Goal: Find specific page/section: Find specific page/section

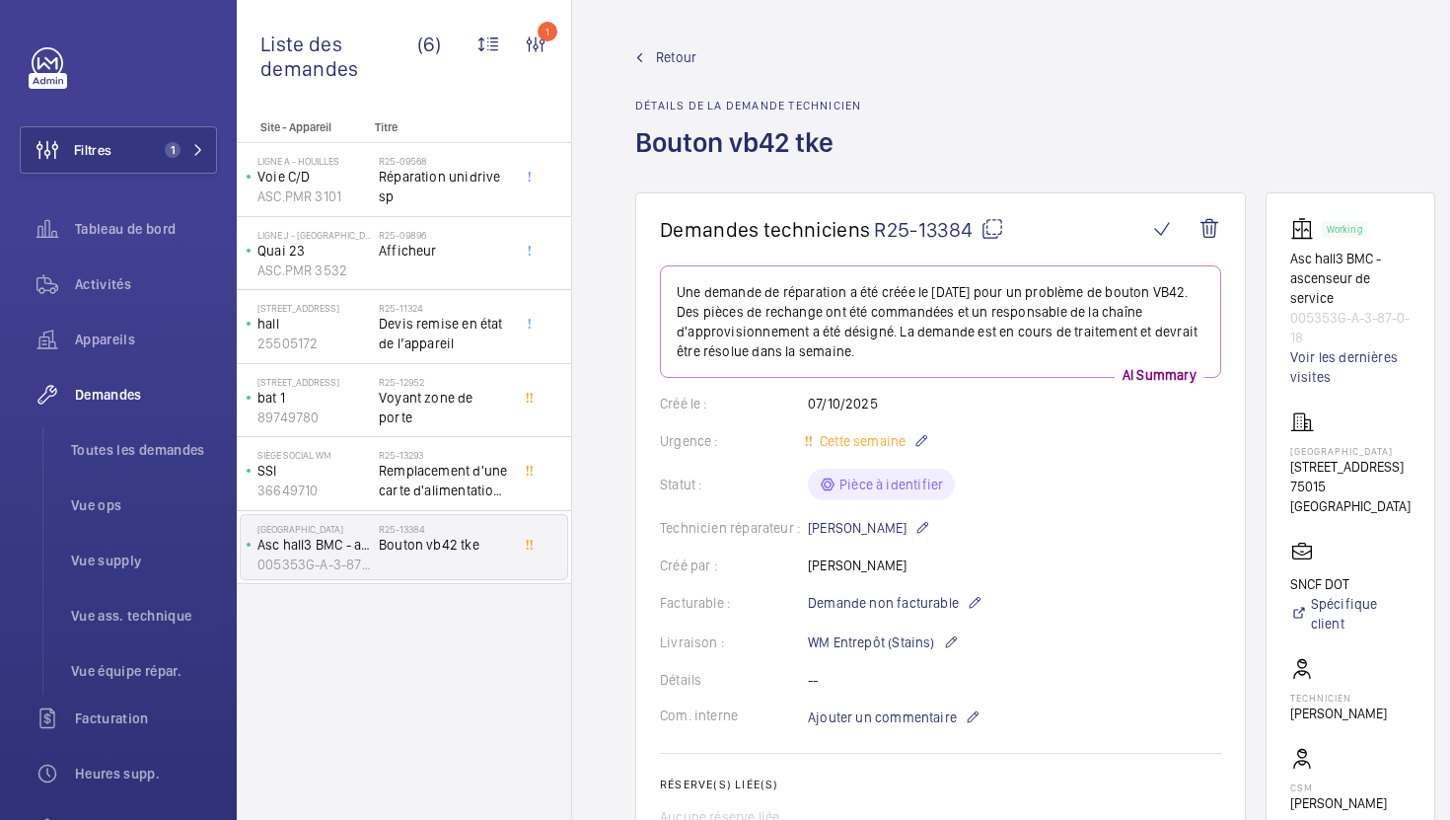
scroll to position [943, 0]
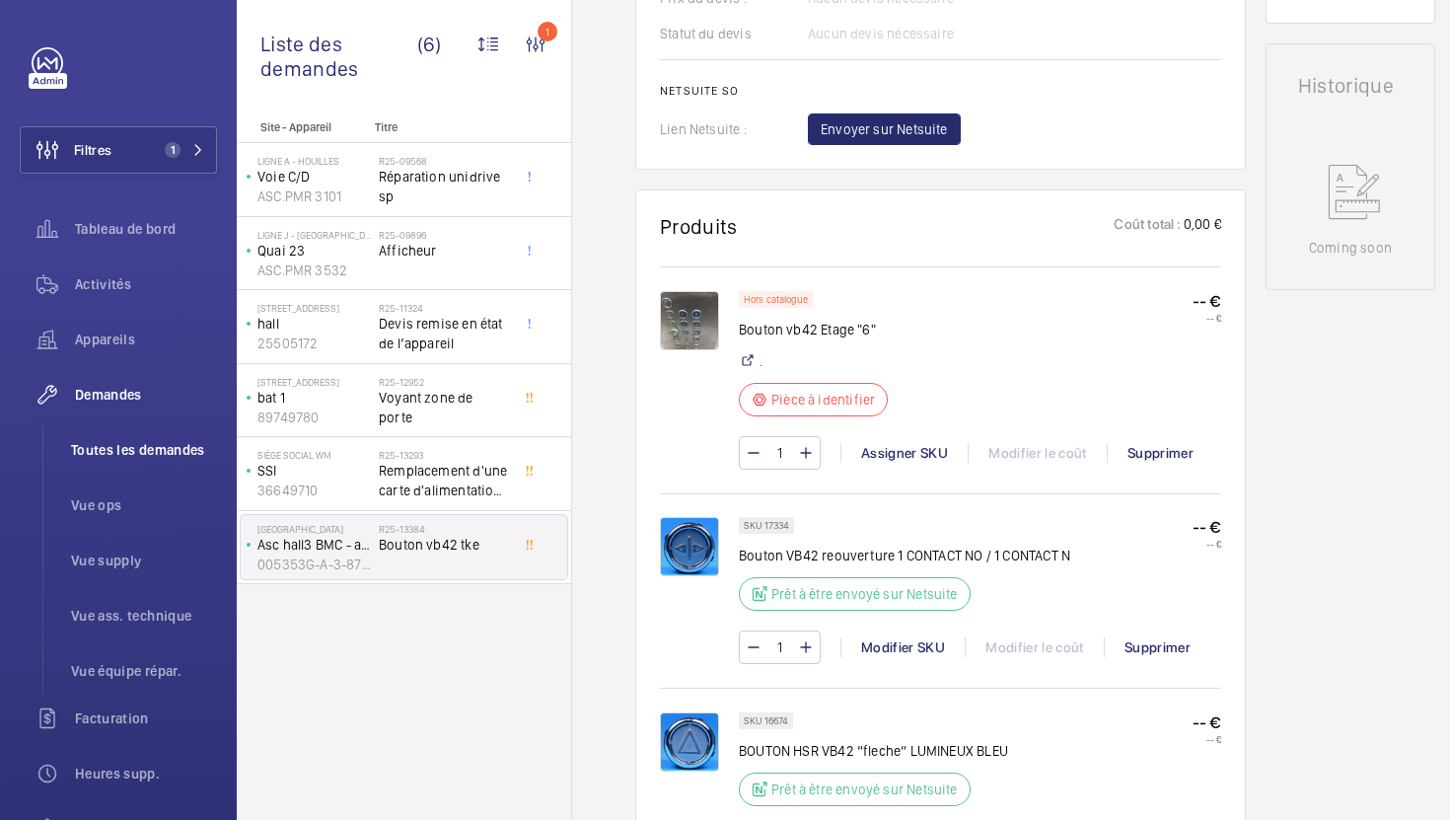
click at [142, 458] on span "Toutes les demandes" at bounding box center [144, 450] width 146 height 20
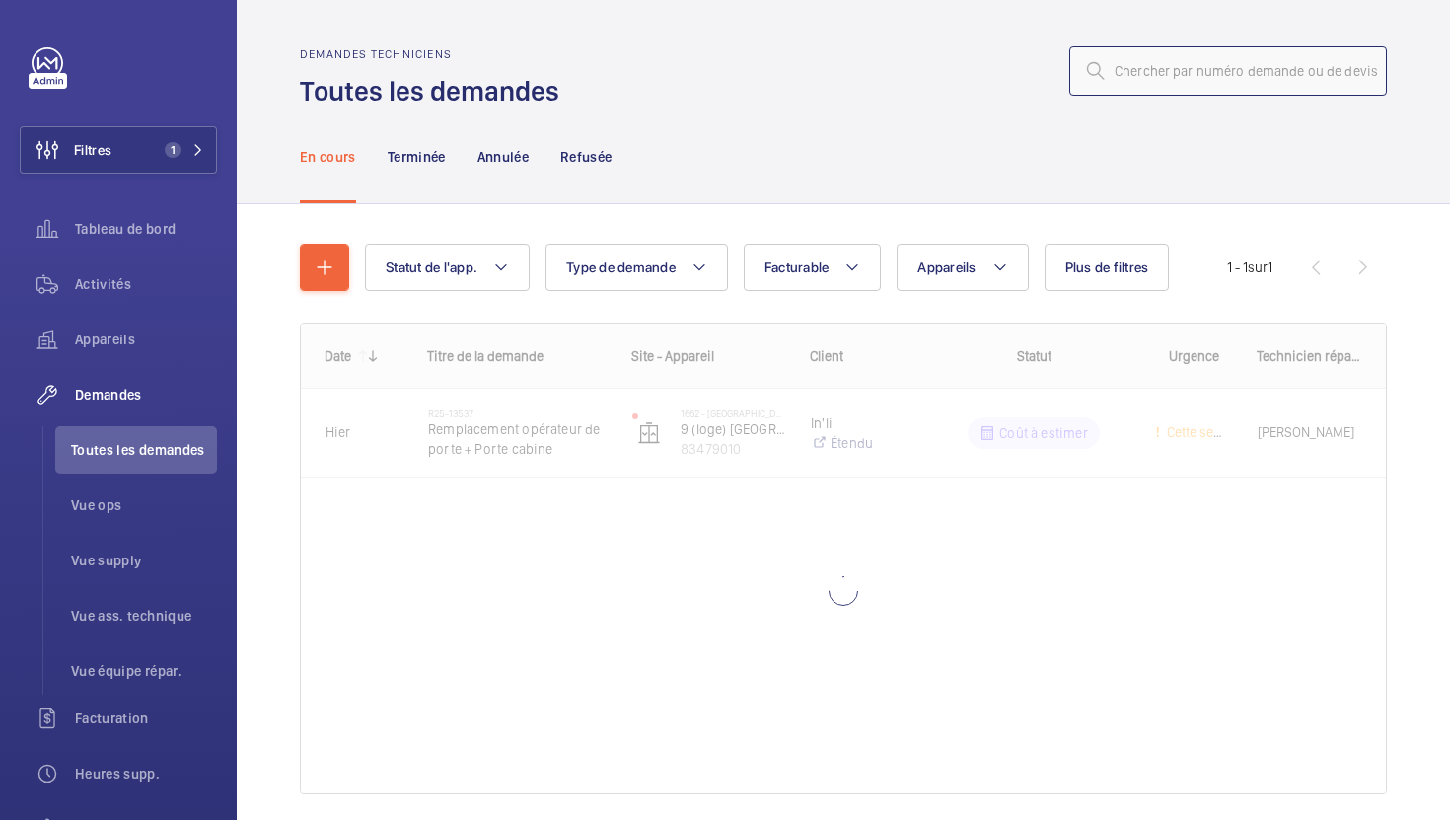
click at [1226, 85] on input "text" at bounding box center [1228, 70] width 318 height 49
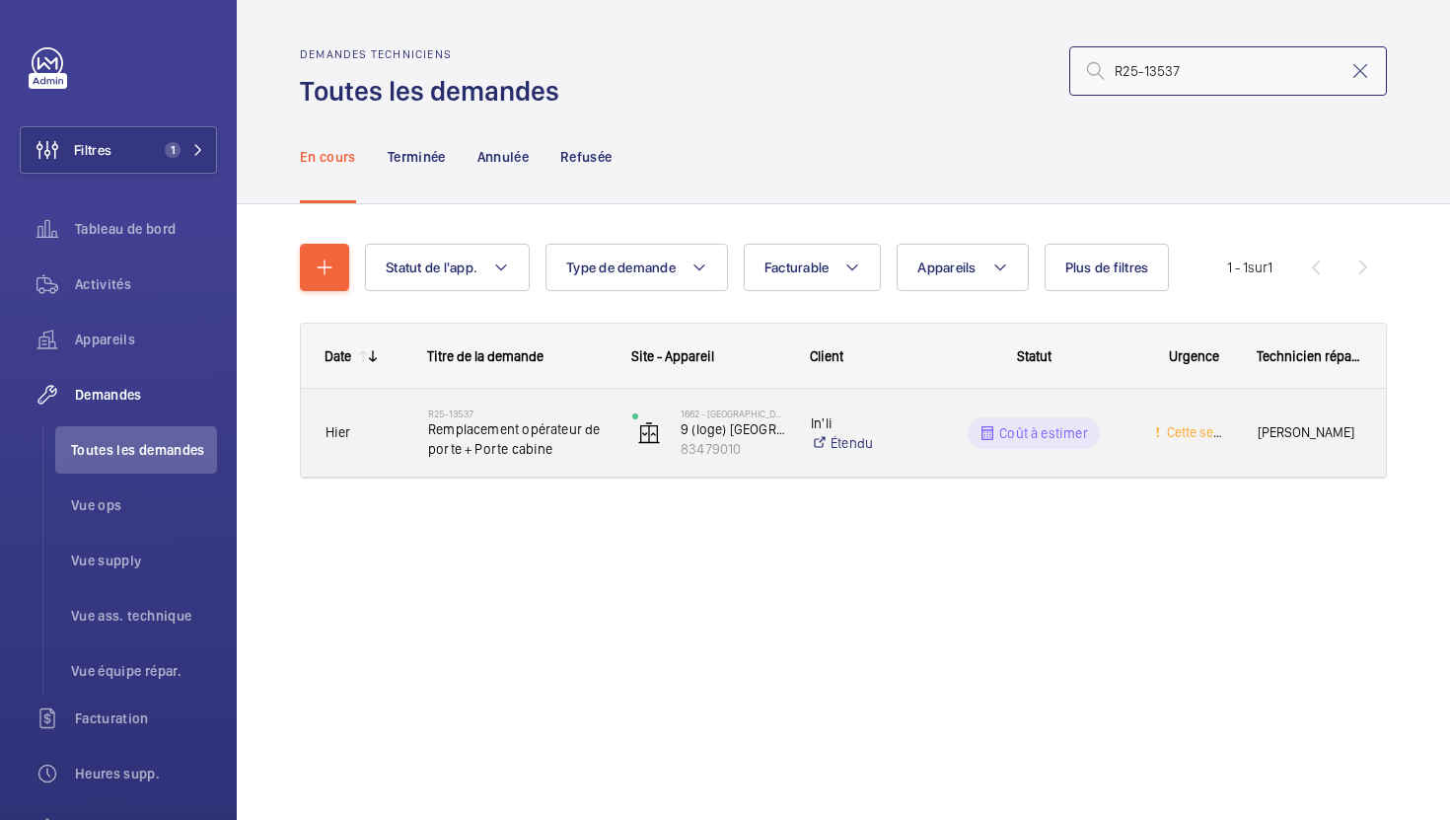
type input "R25-13537"
click at [580, 461] on div "R25-13537 Remplacement opérateur de porte + Porte cabine" at bounding box center [505, 433] width 202 height 89
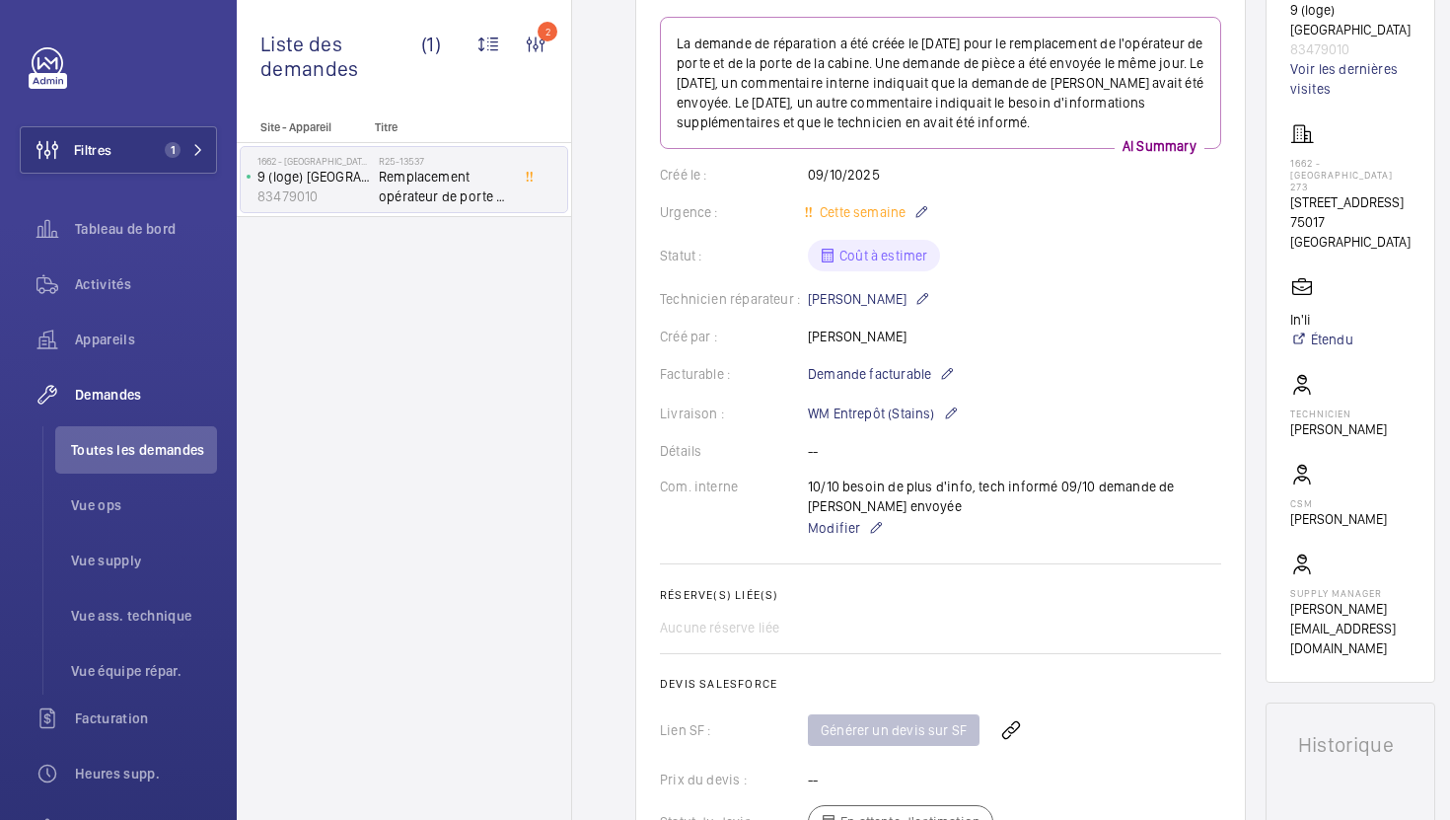
scroll to position [85, 0]
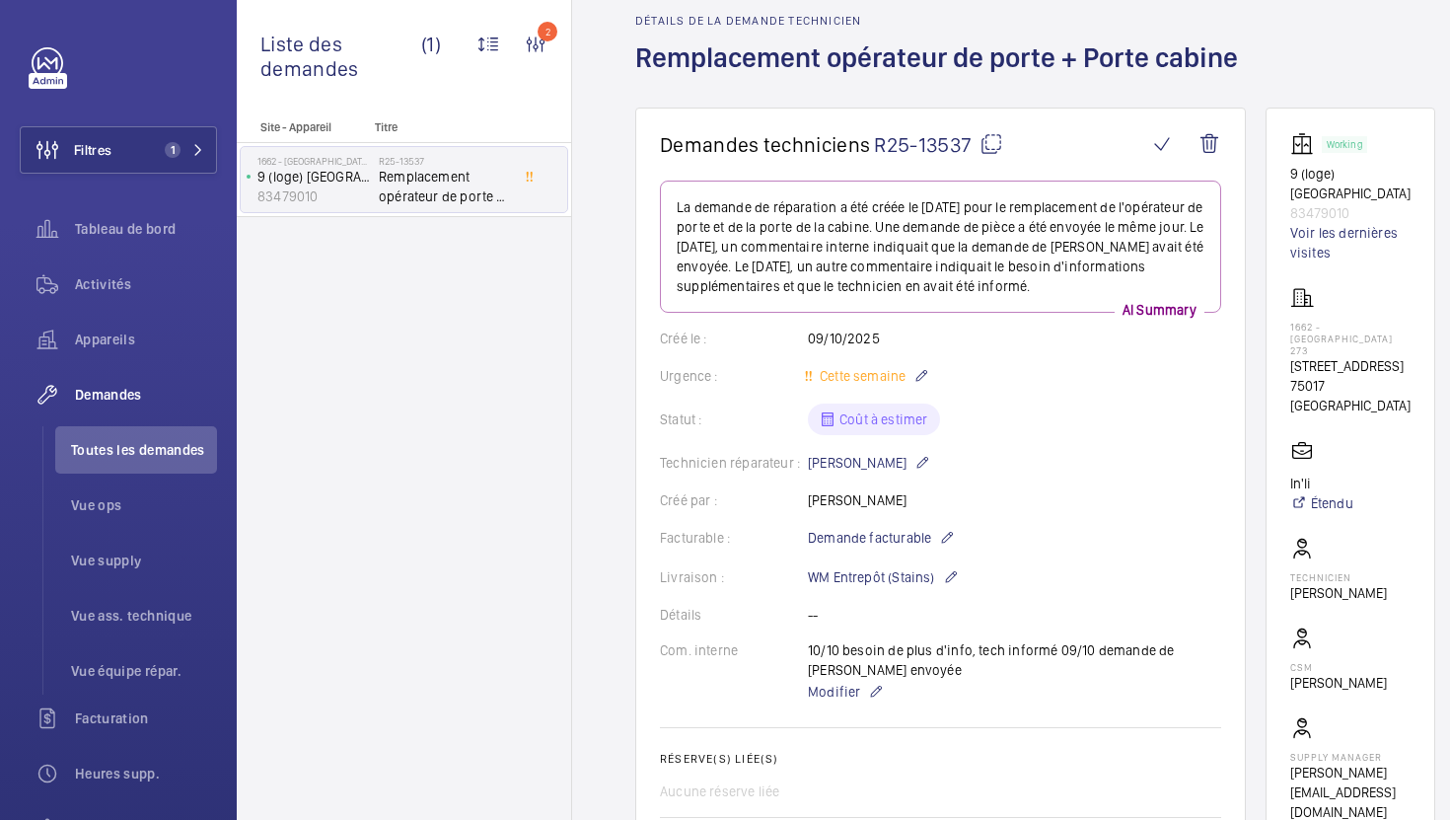
drag, startPoint x: 1366, startPoint y: 364, endPoint x: 1284, endPoint y: 348, distance: 83.4
click at [1284, 348] on wm-front-card "Working 9 (loge) [GEOGRAPHIC_DATA] 83479010 Voir les dernières visites 1662 - […" at bounding box center [1350, 477] width 170 height 739
copy p "[STREET_ADDRESS]"
